Goal: Task Accomplishment & Management: Use online tool/utility

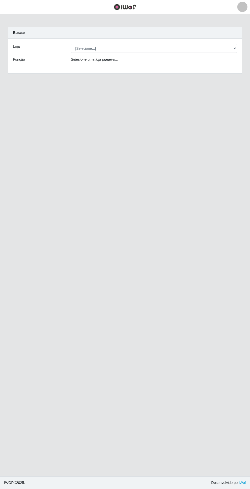
scroll to position [39, 0]
click at [162, 57] on div "Selecione uma loja primeiro..." at bounding box center [154, 60] width 174 height 7
click at [164, 57] on div "Selecione uma loja primeiro..." at bounding box center [154, 60] width 174 height 7
click at [174, 9] on header "Perfil Alterar Senha Sair" at bounding box center [125, 7] width 250 height 14
click at [171, 57] on div "Selecione uma loja primeiro..." at bounding box center [154, 60] width 174 height 7
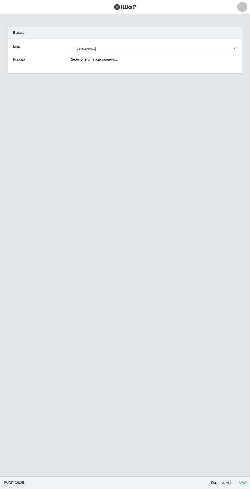
click at [159, 39] on div "Loja [Selecione...] Extrabom - Loja 05 [GEOGRAPHIC_DATA] Função Selecione uma l…" at bounding box center [125, 56] width 234 height 35
click at [230, 12] on header "Perfil Alterar Senha Sair" at bounding box center [125, 7] width 250 height 14
click at [163, 14] on header "Perfil Alterar Senha Sair" at bounding box center [125, 7] width 250 height 14
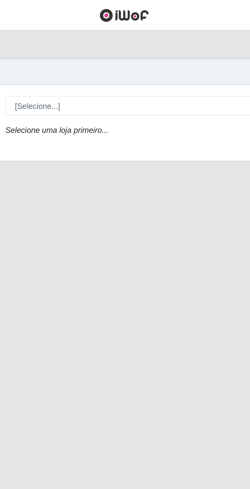
scroll to position [0, 0]
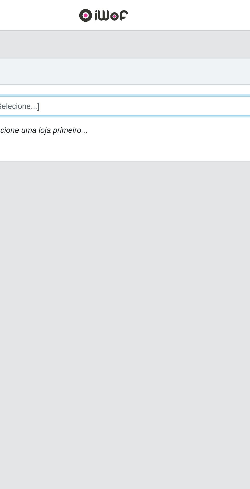
click at [105, 49] on select "[Selecione...] Extrabom - Loja 05 [GEOGRAPHIC_DATA]" at bounding box center [154, 48] width 166 height 9
select select "494"
click at [71, 44] on select "[Selecione...] Extrabom - Loja 05 [GEOGRAPHIC_DATA]" at bounding box center [154, 48] width 166 height 9
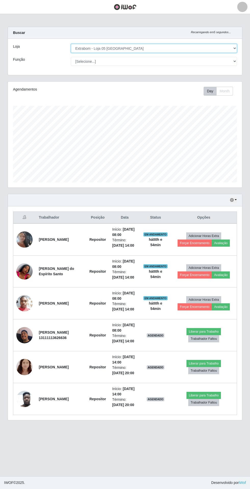
scroll to position [32, 0]
